Goal: Navigation & Orientation: Find specific page/section

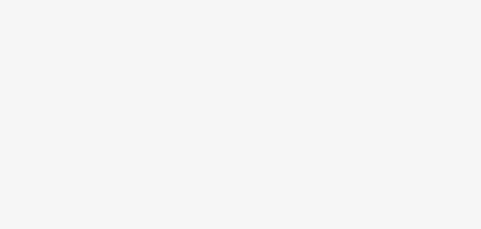
click at [255, 109] on body at bounding box center [240, 114] width 481 height 229
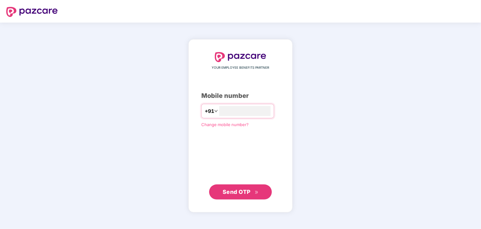
type input "**********"
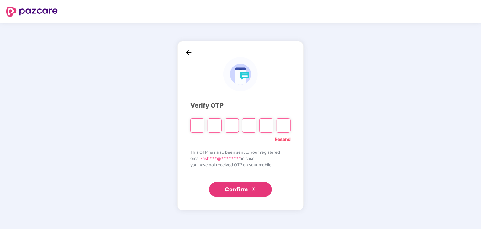
type input "*"
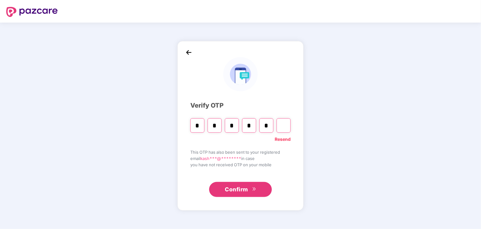
type input "*"
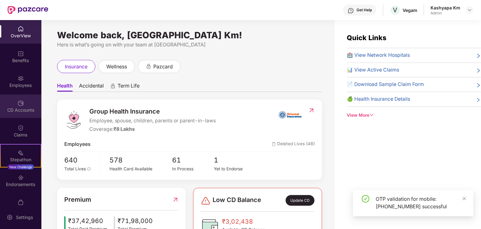
click at [21, 114] on div "CD Accounts" at bounding box center [20, 106] width 41 height 24
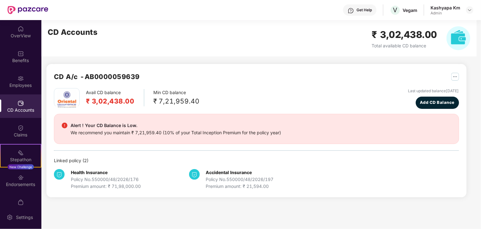
click at [152, 181] on div "Health Insurance Policy No. 550000/48/2026/176 Premium amount: ₹ 71,98,000.00" at bounding box center [121, 179] width 135 height 21
click at [134, 181] on div "Policy No. 550000/48/2026/176" at bounding box center [106, 179] width 70 height 7
click at [454, 75] on img "button" at bounding box center [456, 77] width 8 height 8
click at [439, 89] on div "CD Statement" at bounding box center [440, 90] width 29 height 7
click at [136, 153] on div "Avail CD balance ₹ 3,02,438.00 Min CD balance ₹ 7,21,959.40 Last updated balanc…" at bounding box center [257, 139] width 406 height 102
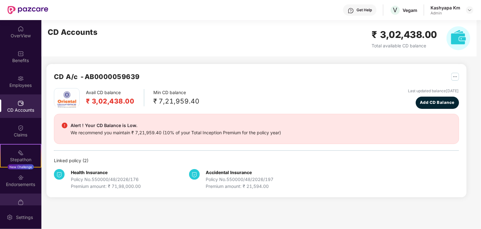
scroll to position [13, 0]
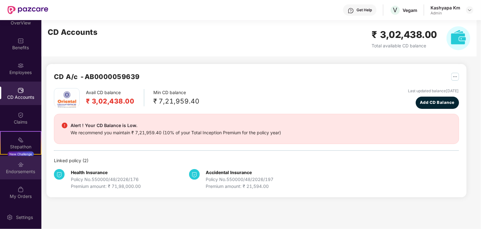
click at [20, 172] on div "Endorsements" at bounding box center [20, 172] width 41 height 6
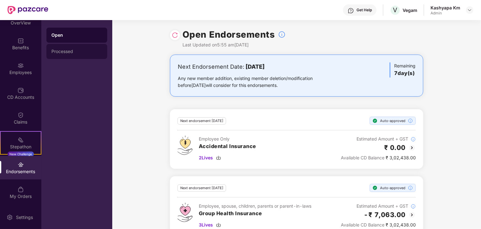
click at [77, 55] on div "Processed" at bounding box center [76, 51] width 61 height 15
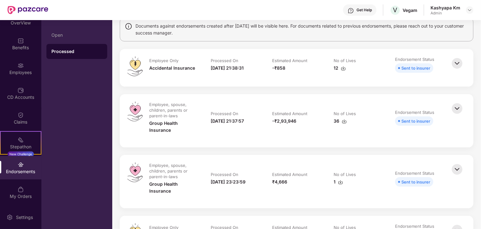
scroll to position [53, 0]
click at [460, 107] on img at bounding box center [458, 108] width 14 height 14
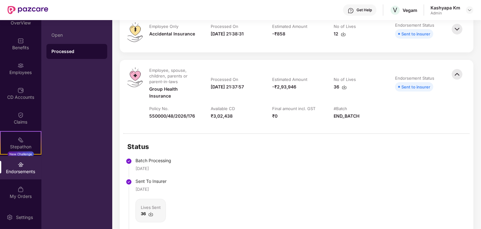
scroll to position [86, 0]
click at [456, 73] on img at bounding box center [458, 75] width 14 height 14
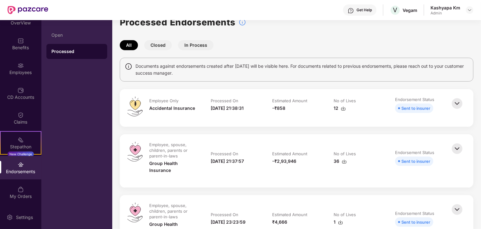
scroll to position [0, 0]
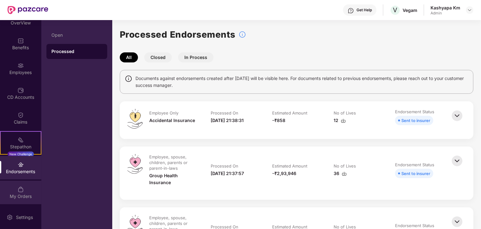
click at [18, 185] on div "My Orders" at bounding box center [20, 193] width 41 height 24
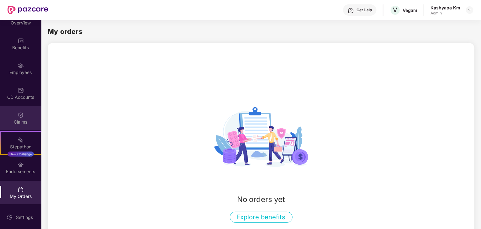
click at [20, 120] on div "Claims" at bounding box center [20, 122] width 41 height 6
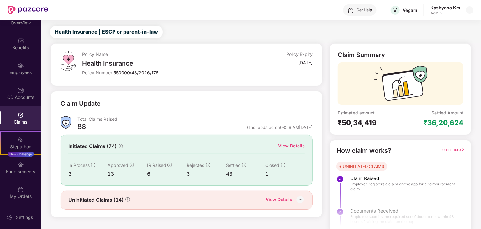
scroll to position [16, 0]
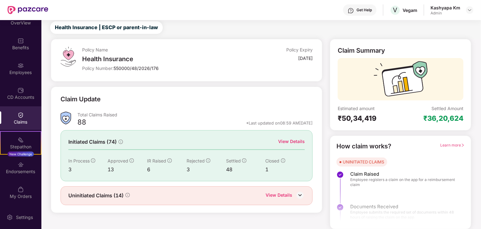
click at [276, 194] on div "View Details" at bounding box center [279, 196] width 27 height 8
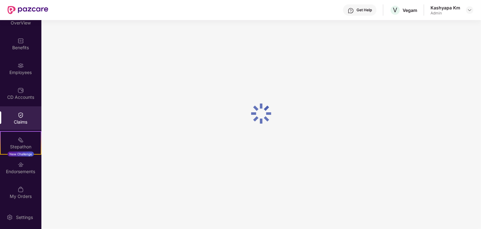
scroll to position [20, 0]
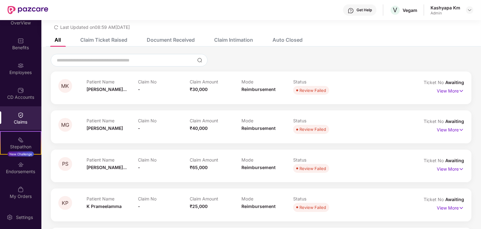
click at [126, 41] on div "Claim Ticket Raised" at bounding box center [103, 40] width 47 height 6
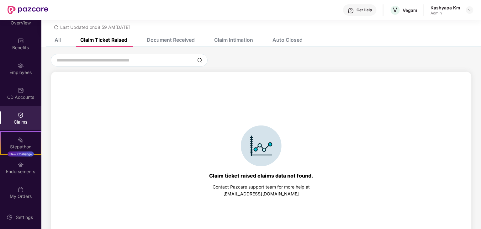
click at [173, 41] on div "Document Received" at bounding box center [171, 40] width 48 height 6
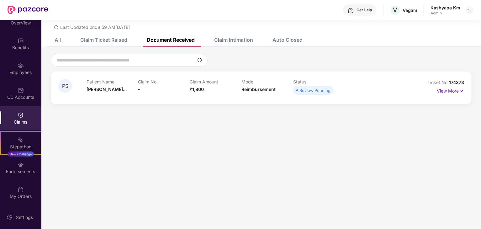
click at [230, 41] on div "Claim Intimation" at bounding box center [233, 40] width 39 height 6
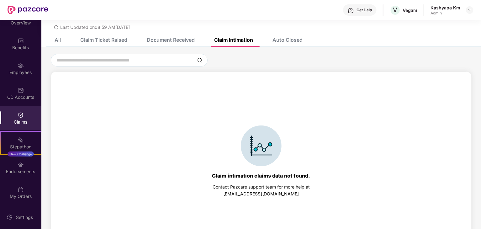
click at [277, 42] on div "Auto Closed" at bounding box center [288, 40] width 30 height 6
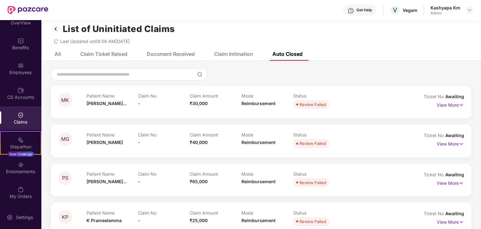
scroll to position [0, 0]
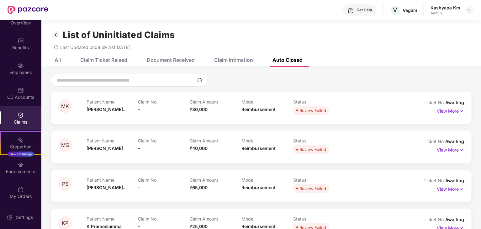
click at [12, 115] on div "Claims" at bounding box center [20, 118] width 41 height 24
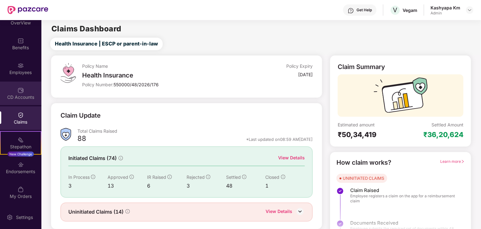
click at [27, 96] on div "CD Accounts" at bounding box center [20, 97] width 41 height 6
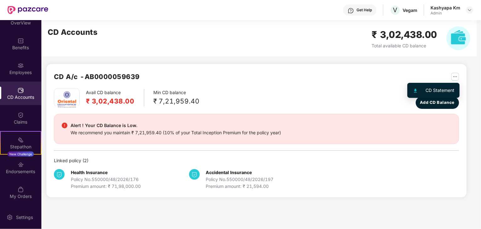
click at [455, 79] on img "button" at bounding box center [456, 77] width 8 height 8
click at [421, 136] on div "Alert ! Your CD Balance is Low. We recommend you maintain ₹ 7,21,959.40 (10% of…" at bounding box center [257, 129] width 390 height 14
click at [290, 135] on div "Alert ! Your CD Balance is Low. We recommend you maintain ₹ 7,21,959.40 (10% of…" at bounding box center [257, 129] width 390 height 14
click at [235, 173] on b "Accidental Insurance" at bounding box center [229, 172] width 46 height 5
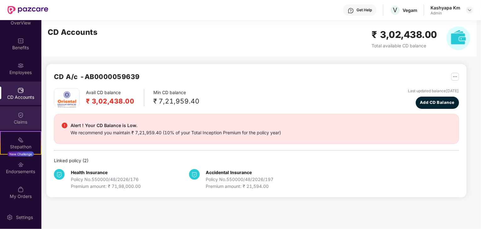
click at [14, 121] on div "Claims" at bounding box center [20, 122] width 41 height 6
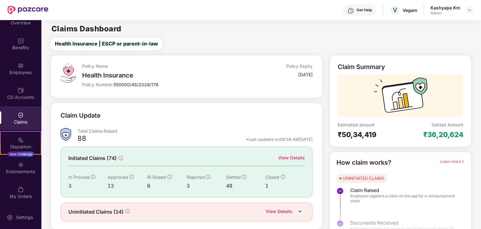
scroll to position [16, 0]
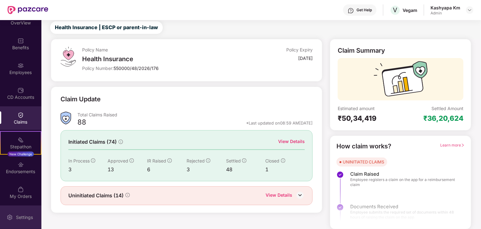
click at [19, 223] on div "Settings" at bounding box center [20, 218] width 41 height 24
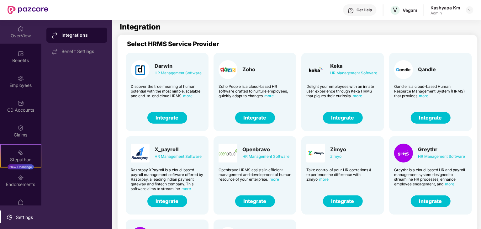
click at [20, 35] on div "OverView" at bounding box center [20, 36] width 41 height 6
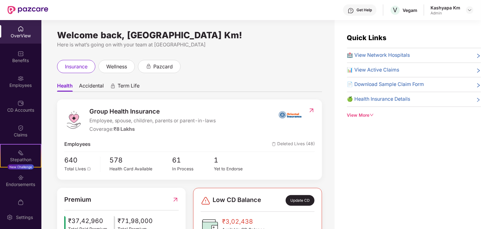
click at [466, 8] on div at bounding box center [470, 10] width 8 height 8
click at [409, 11] on div "Vegam" at bounding box center [410, 10] width 15 height 6
click at [397, 8] on span "V" at bounding box center [396, 10] width 4 height 8
click at [461, 13] on div "Admin" at bounding box center [446, 13] width 30 height 5
click at [468, 12] on img at bounding box center [470, 10] width 5 height 5
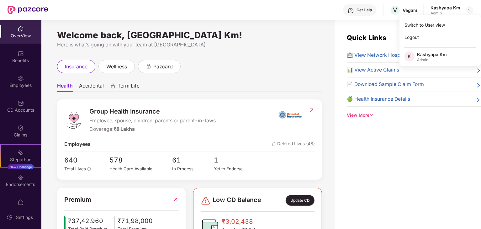
click at [190, 100] on div "Group Health Insurance Employee, spouse, children, parents or parent-in-laws Co…" at bounding box center [189, 139] width 265 height 80
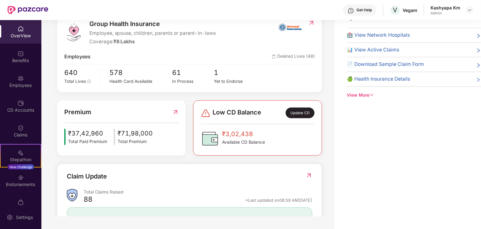
scroll to position [67, 0]
click at [229, 73] on span "1" at bounding box center [235, 73] width 42 height 11
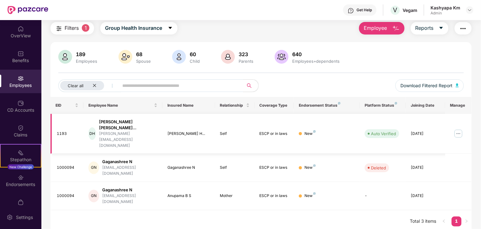
scroll to position [0, 0]
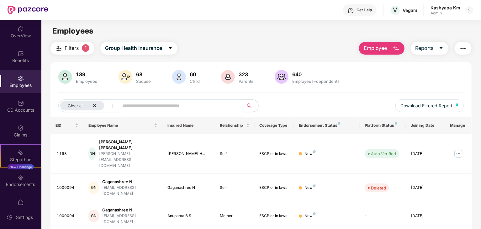
click at [14, 84] on div "Employees" at bounding box center [20, 85] width 41 height 6
click at [19, 37] on div "OverView" at bounding box center [20, 36] width 41 height 6
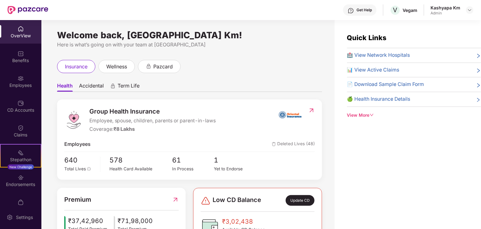
click at [367, 115] on div "View More" at bounding box center [414, 115] width 134 height 7
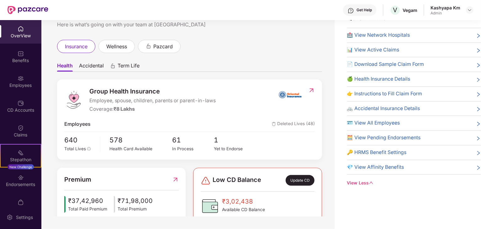
click at [91, 69] on span "Accidental" at bounding box center [91, 66] width 25 height 9
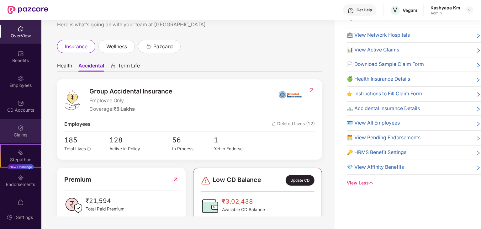
click at [21, 123] on div "Claims" at bounding box center [20, 131] width 41 height 24
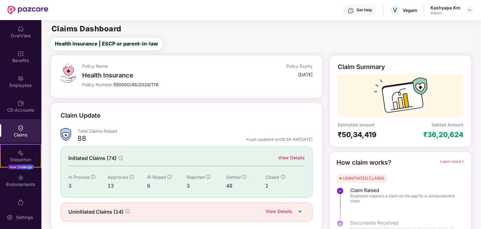
click at [22, 177] on img at bounding box center [21, 178] width 6 height 6
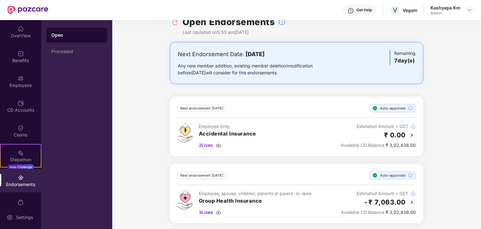
scroll to position [14, 0]
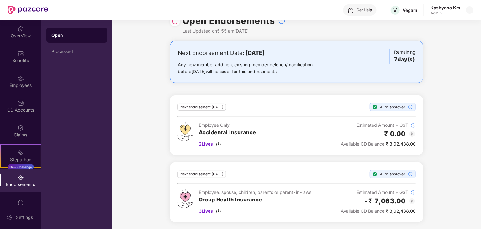
click at [293, 132] on div "Employee Only Accidental Insurance 2 Lives Estimated Amount + GST ₹ 0.00 Availa…" at bounding box center [297, 135] width 239 height 26
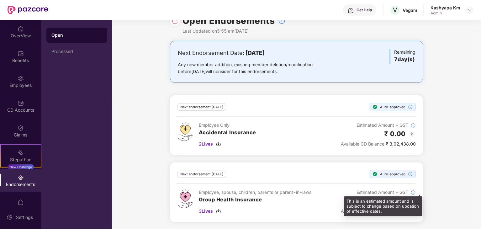
click at [413, 193] on img at bounding box center [413, 192] width 5 height 5
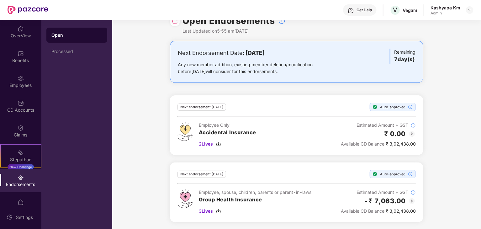
click at [225, 198] on h3 "Group Health Insurance" at bounding box center [255, 200] width 113 height 8
click at [372, 200] on h2 "-₹ 7,063.00" at bounding box center [385, 201] width 42 height 10
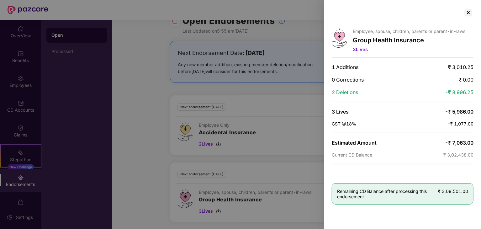
click at [458, 140] on span "-₹ 7,063.00" at bounding box center [459, 143] width 29 height 6
click at [306, 147] on div at bounding box center [240, 114] width 481 height 229
click at [470, 10] on div at bounding box center [469, 13] width 10 height 10
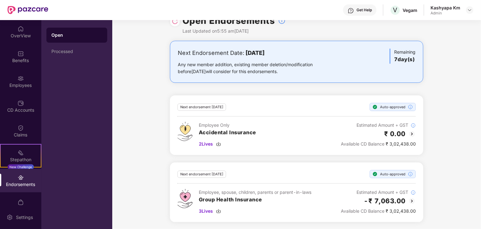
scroll to position [0, 0]
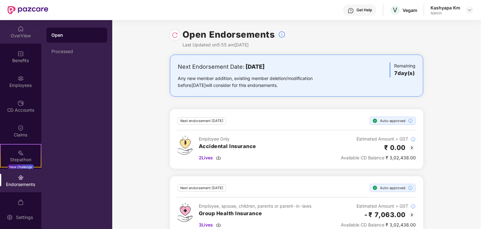
click at [25, 35] on div "OverView" at bounding box center [20, 36] width 41 height 6
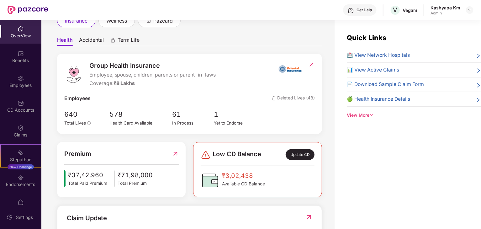
scroll to position [57, 0]
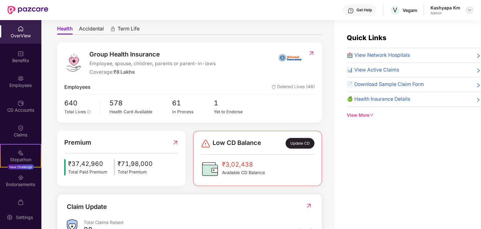
click at [472, 10] on img at bounding box center [470, 10] width 5 height 5
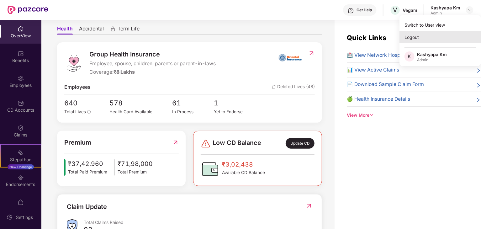
click at [420, 37] on div "Logout" at bounding box center [441, 37] width 82 height 12
